Goal: Transaction & Acquisition: Book appointment/travel/reservation

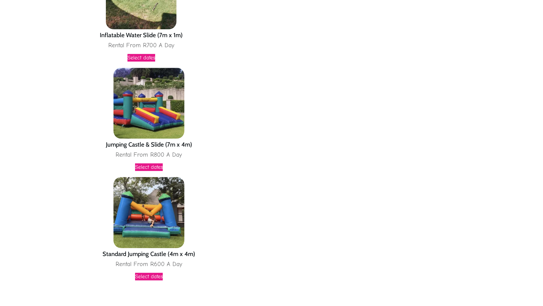
scroll to position [1571, 0]
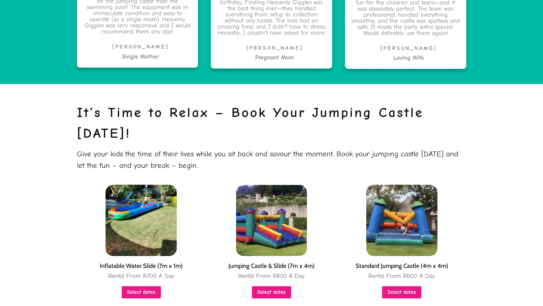
scroll to position [1393, 0]
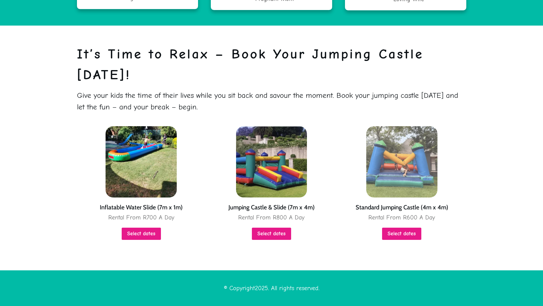
click at [394, 159] on img at bounding box center [401, 161] width 71 height 71
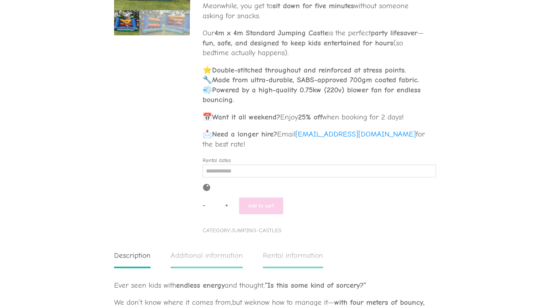
scroll to position [256, 0]
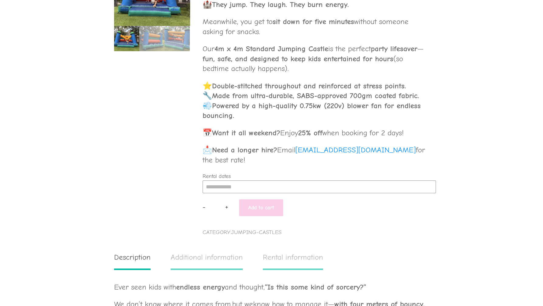
click at [231, 186] on input "Rental dates" at bounding box center [319, 186] width 233 height 13
click at [278, 201] on button "button" at bounding box center [280, 202] width 6 height 8
click at [208, 201] on button "button" at bounding box center [209, 202] width 6 height 8
click at [245, 241] on div "18" at bounding box center [245, 242] width 12 height 10
click at [263, 239] on div "20" at bounding box center [268, 242] width 12 height 10
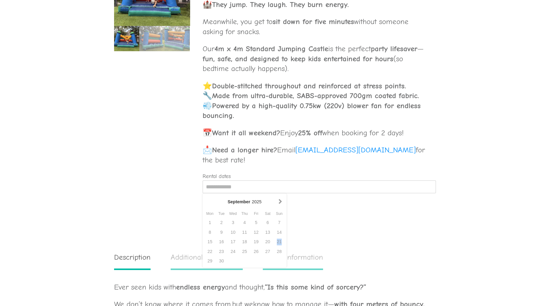
drag, startPoint x: 278, startPoint y: 240, endPoint x: 282, endPoint y: 241, distance: 4.2
click at [282, 241] on div "21" at bounding box center [280, 242] width 12 height 10
click at [266, 249] on div "1 2 3 4 5 6 7 8 9 10 11 12 13 14 15 16 17 18 19 20 21 22 23 24 25 26 27 28 29 30" at bounding box center [244, 242] width 81 height 48
drag, startPoint x: 251, startPoint y: 250, endPoint x: 237, endPoint y: 252, distance: 14.2
click at [243, 252] on div "1 2 3 4 5 6 7 8 9 10 11 12 13 14 15 16 17 18 19 20 21 22 23 24 25 26 27 28 29 30" at bounding box center [244, 242] width 81 height 48
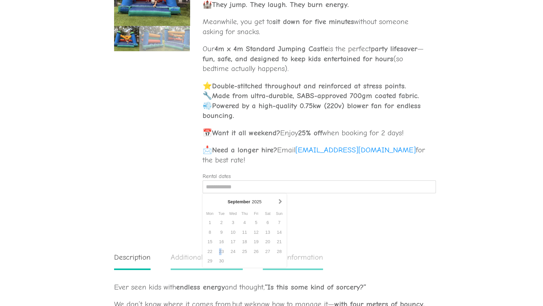
click at [218, 254] on div "23" at bounding box center [222, 252] width 12 height 10
drag, startPoint x: 213, startPoint y: 254, endPoint x: 211, endPoint y: 258, distance: 4.8
click at [213, 254] on div "22" at bounding box center [210, 252] width 12 height 10
click at [211, 258] on div "29" at bounding box center [210, 261] width 12 height 10
click at [233, 264] on div "1 2 3 4 5 6 7 8 9 10 11 12 13 14 15 16 17 18 19 20 21 22 23 24 25 26 27 28 29 30" at bounding box center [244, 242] width 81 height 48
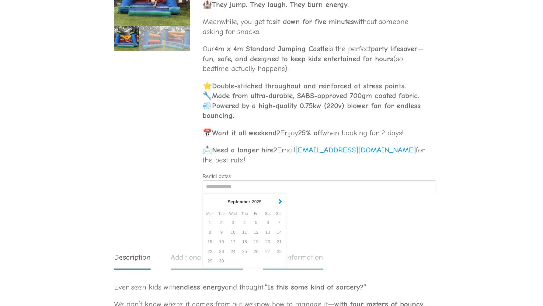
click at [280, 203] on button "button" at bounding box center [280, 202] width 6 height 8
click at [269, 223] on div "4" at bounding box center [268, 223] width 12 height 10
click at [279, 200] on button "button" at bounding box center [280, 202] width 6 height 8
click at [212, 201] on div "[DATE]" at bounding box center [244, 201] width 65 height 7
click at [204, 199] on div "[DATE] Mon Tue Wed Thu Fri Sat Sun 1 2 3 4 5 6 7 8 9 10 11 12 13 14 15 16 17 18…" at bounding box center [245, 230] width 84 height 74
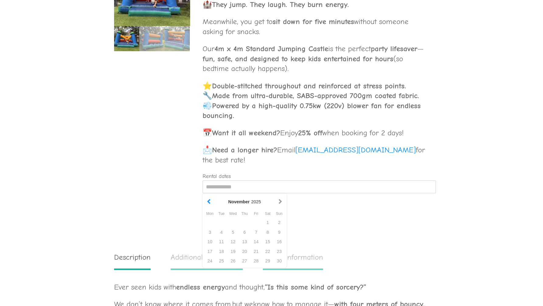
click at [208, 200] on button "button" at bounding box center [209, 202] width 6 height 8
click at [269, 223] on div "4" at bounding box center [268, 223] width 12 height 10
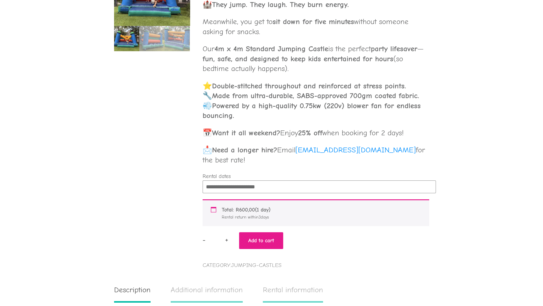
click at [267, 186] on input "**********" at bounding box center [319, 186] width 233 height 13
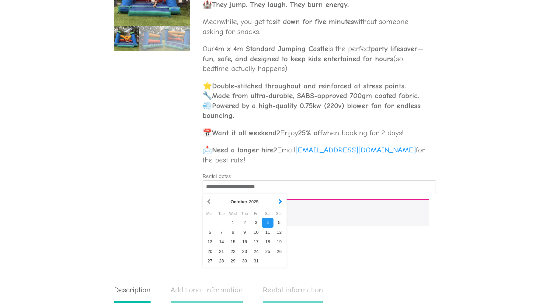
click at [281, 201] on button "button" at bounding box center [280, 202] width 6 height 8
click at [248, 240] on div "13" at bounding box center [245, 242] width 12 height 10
click at [280, 201] on button "button" at bounding box center [280, 202] width 6 height 8
click at [206, 201] on button "button" at bounding box center [209, 202] width 6 height 8
click at [235, 242] on div "12" at bounding box center [233, 242] width 12 height 10
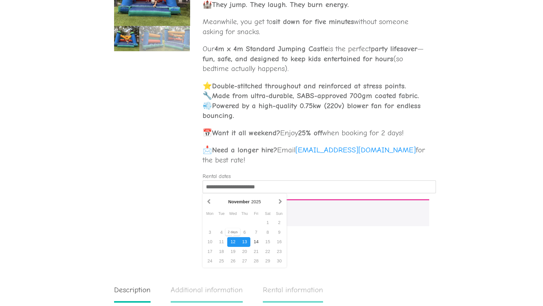
type input "**********"
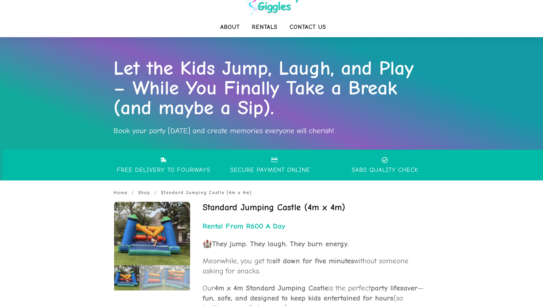
scroll to position [0, 0]
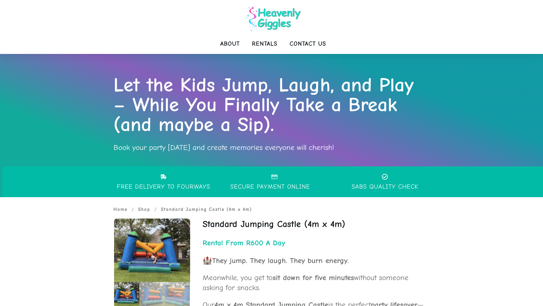
click at [279, 15] on img at bounding box center [273, 18] width 61 height 31
